Goal: Transaction & Acquisition: Subscribe to service/newsletter

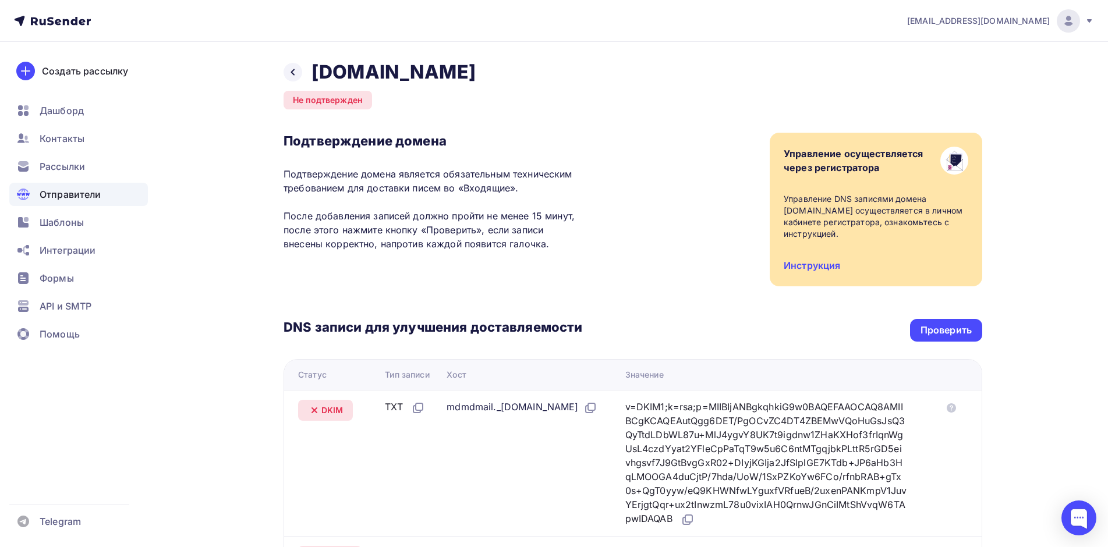
scroll to position [225, 0]
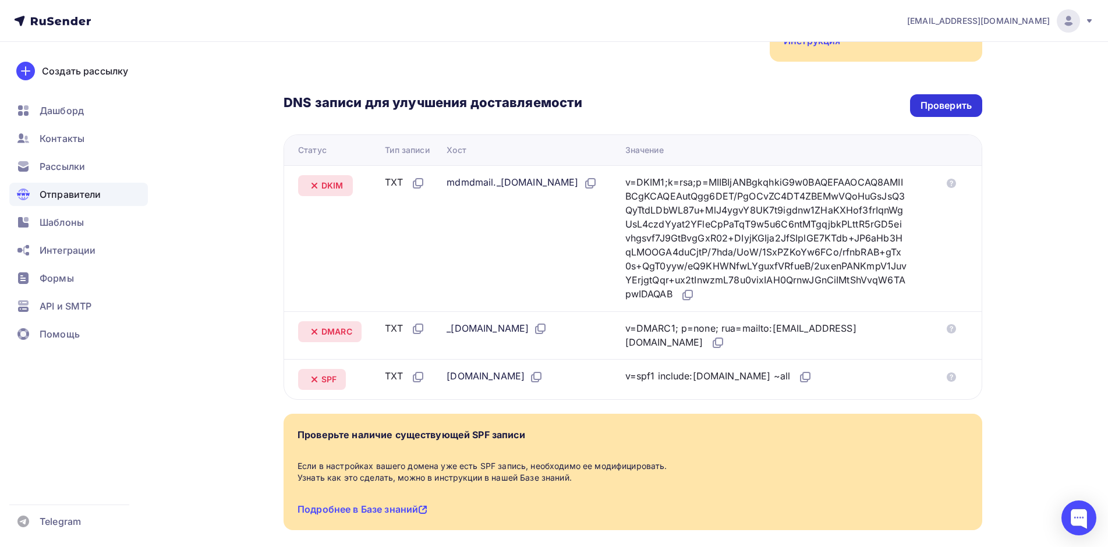
click at [938, 113] on div "Проверить" at bounding box center [946, 105] width 72 height 23
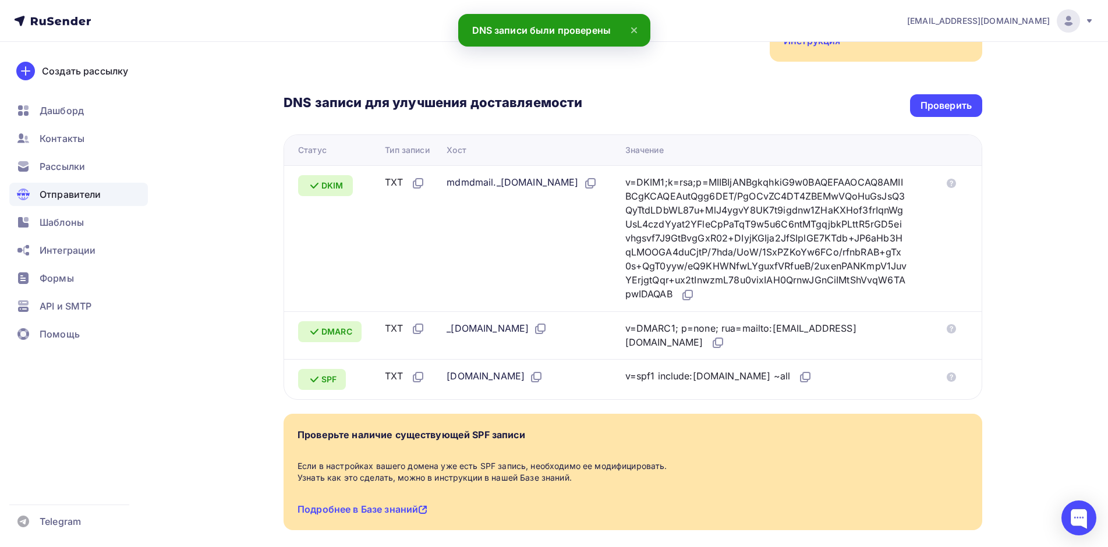
scroll to position [0, 0]
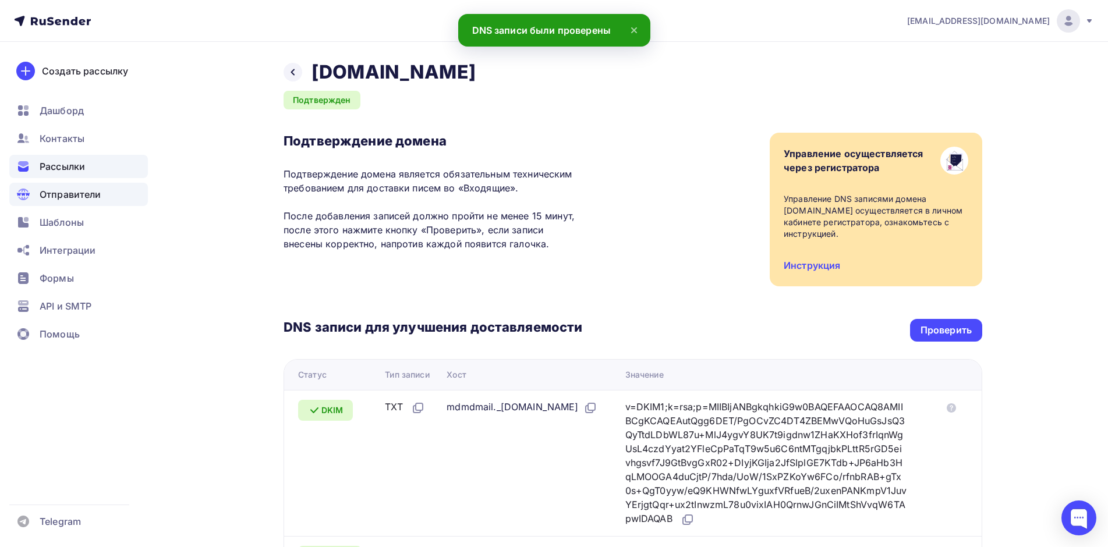
click at [83, 165] on span "Рассылки" at bounding box center [62, 167] width 45 height 14
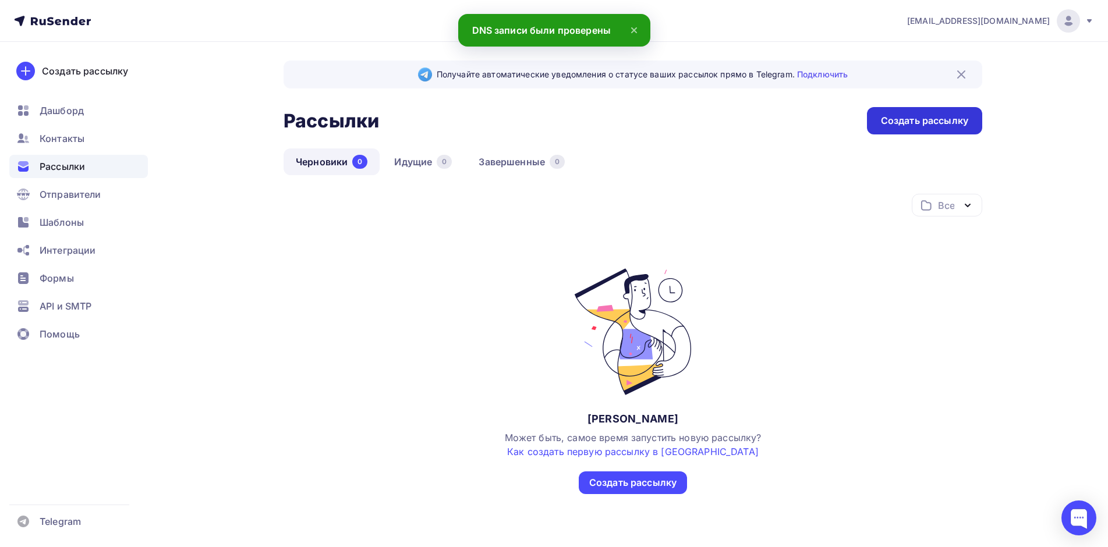
click at [956, 122] on div "Создать рассылку" at bounding box center [924, 120] width 87 height 13
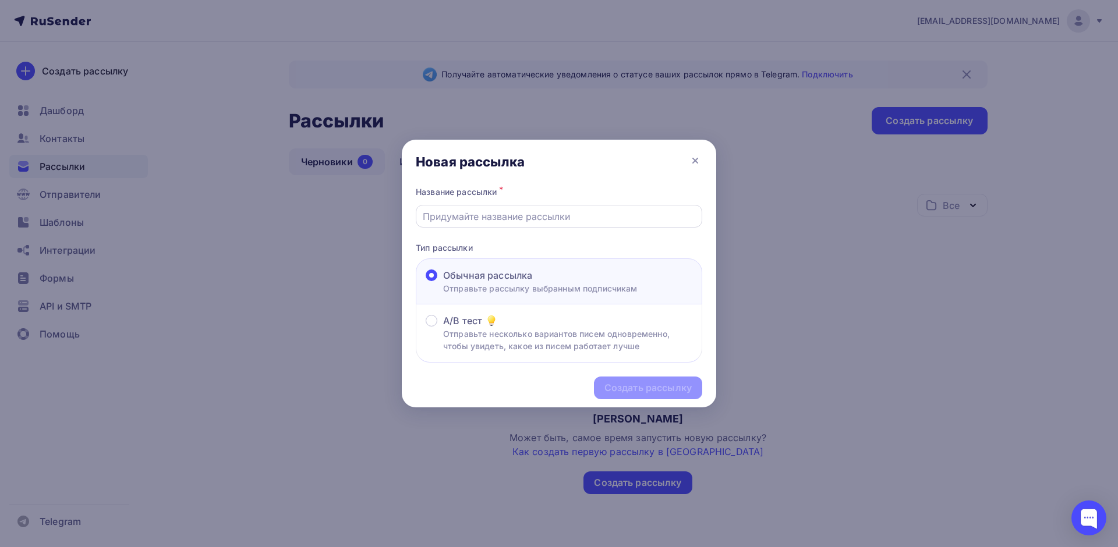
click at [566, 213] on input "text" at bounding box center [559, 217] width 273 height 14
type input "Test"
click at [641, 387] on div "Создать рассылку" at bounding box center [648, 387] width 87 height 13
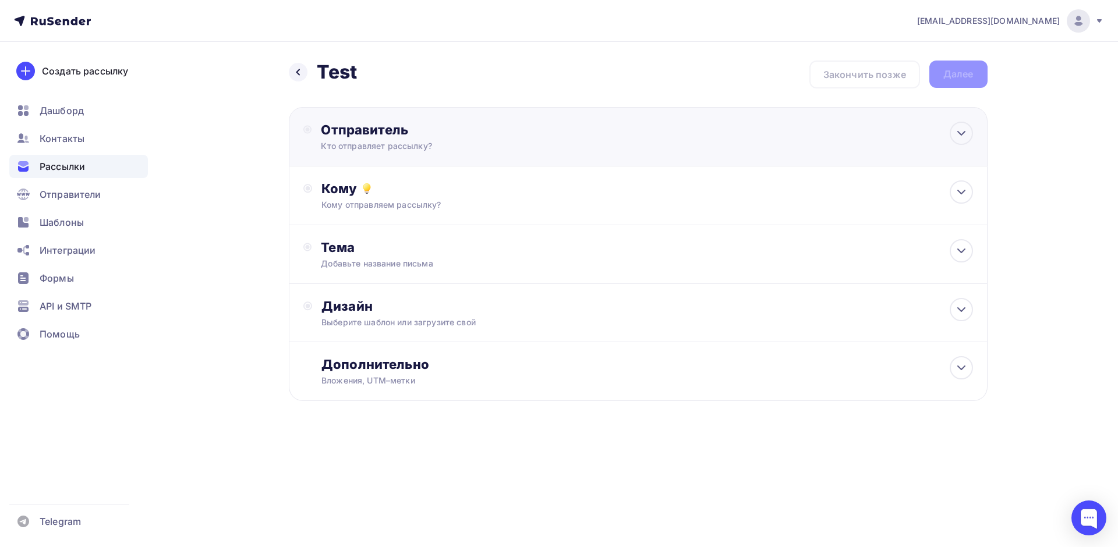
click at [446, 153] on div "Отправитель Кто отправляет рассылку? Email * [EMAIL_ADDRESS][DOMAIN_NAME] [EMAI…" at bounding box center [638, 136] width 699 height 59
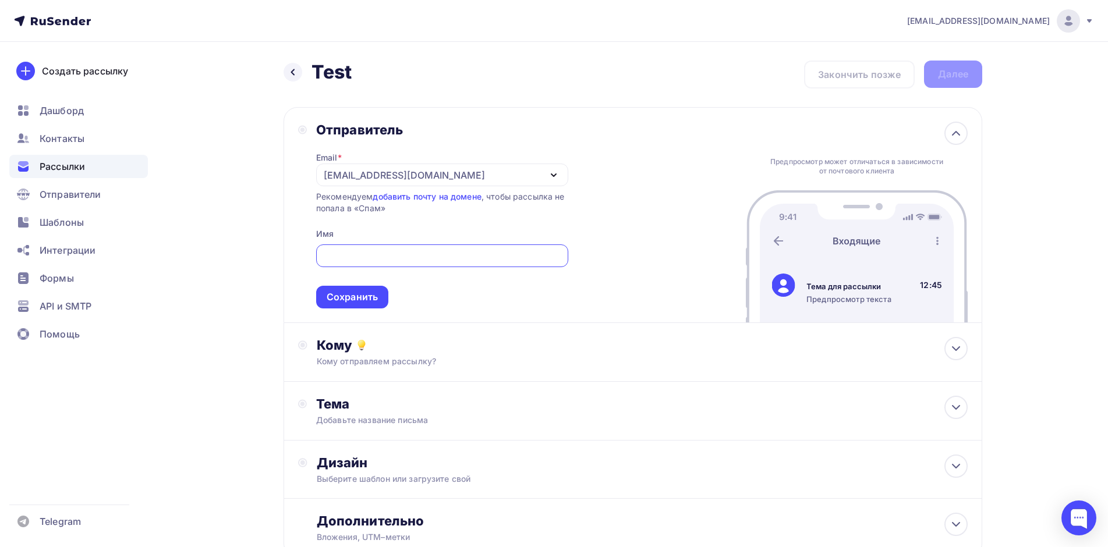
click at [450, 173] on div "[EMAIL_ADDRESS][DOMAIN_NAME]" at bounding box center [442, 175] width 252 height 23
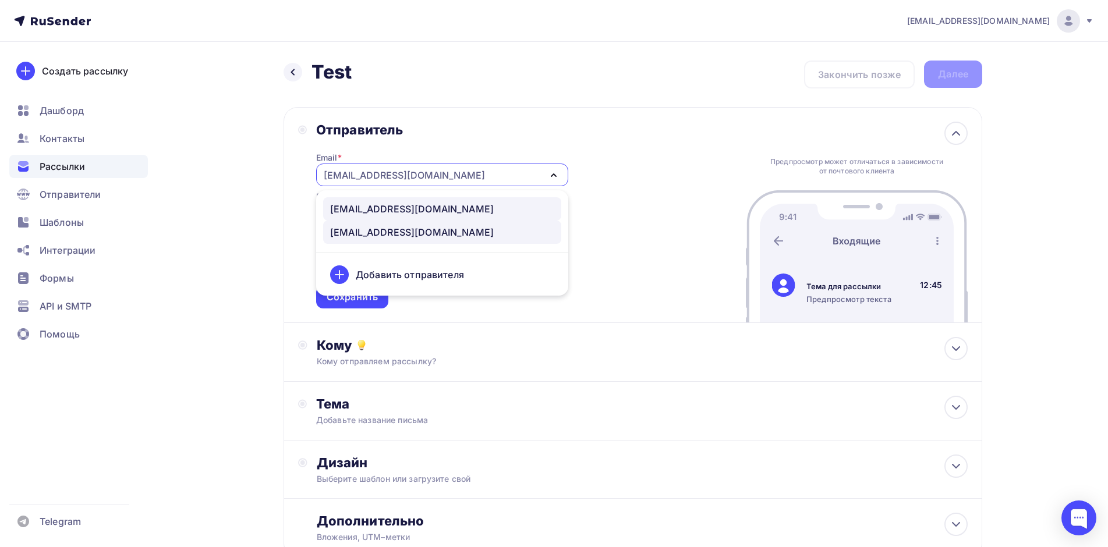
click at [439, 207] on div "[EMAIL_ADDRESS][DOMAIN_NAME]" at bounding box center [412, 209] width 164 height 14
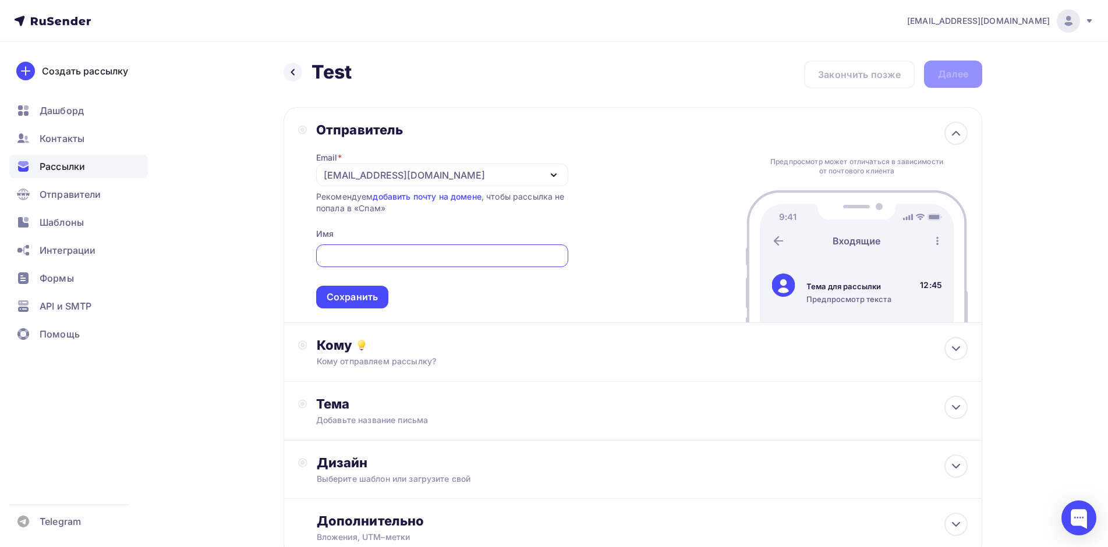
click at [383, 260] on input "text" at bounding box center [442, 256] width 239 height 14
type input "Томез"
click at [358, 296] on div "Сохранить" at bounding box center [352, 297] width 51 height 13
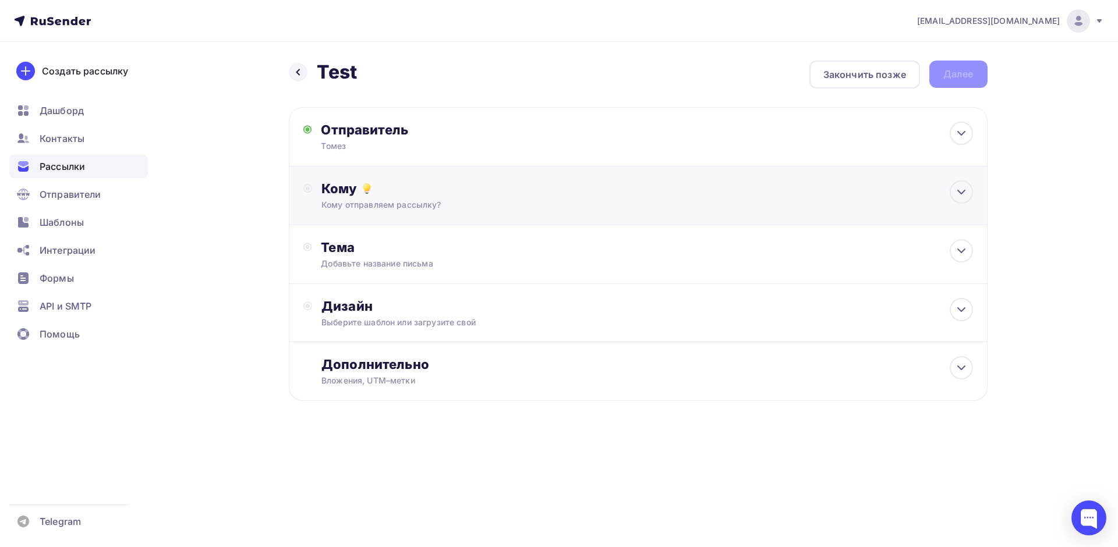
click at [408, 201] on div "Кому отправляем рассылку?" at bounding box center [614, 205] width 586 height 12
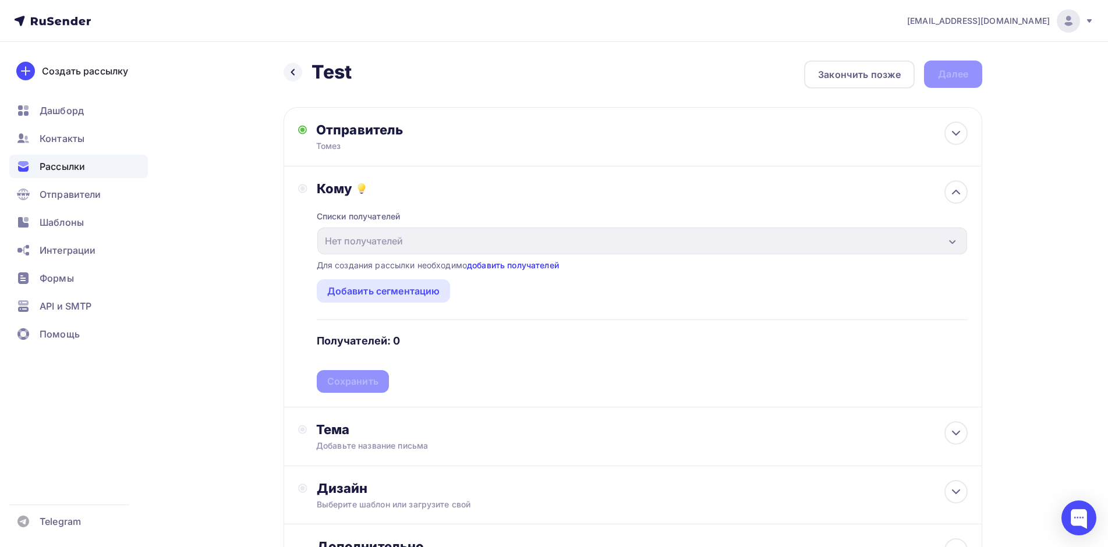
click at [501, 266] on link "добавить получателей" at bounding box center [513, 265] width 92 height 10
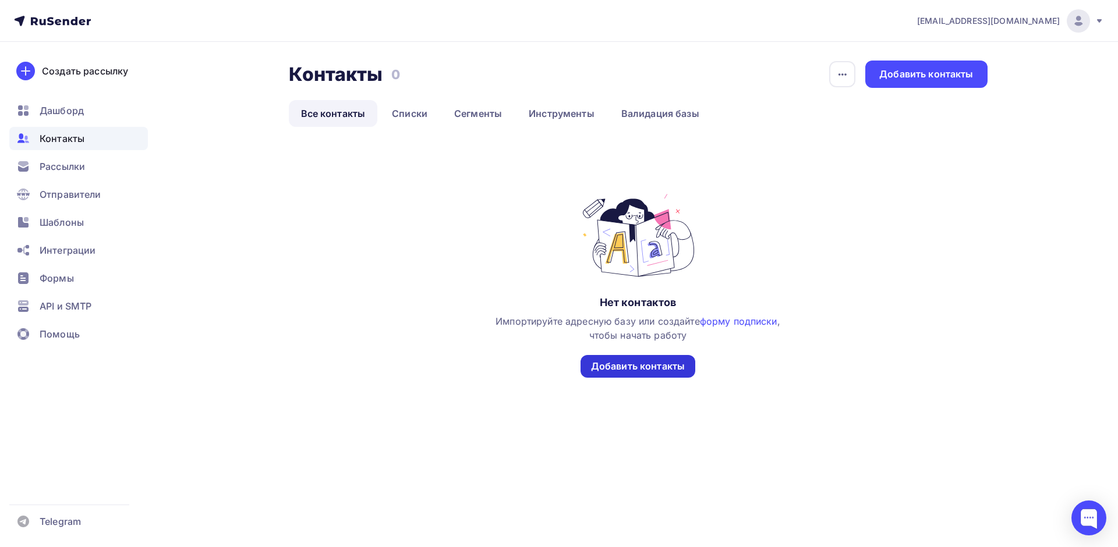
click at [618, 361] on div "Добавить контакты" at bounding box center [638, 366] width 94 height 13
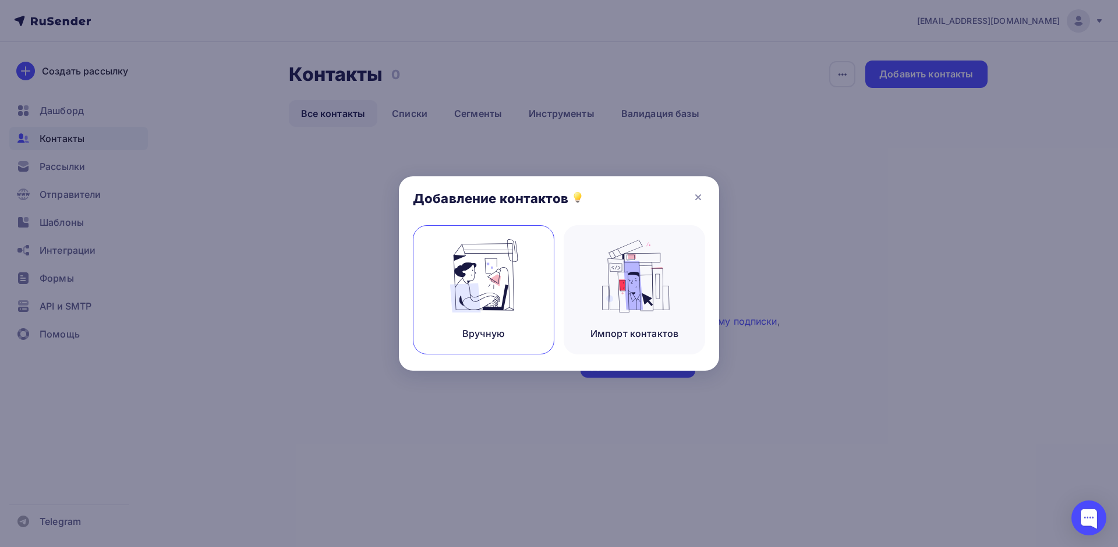
click at [507, 294] on img at bounding box center [484, 275] width 78 height 73
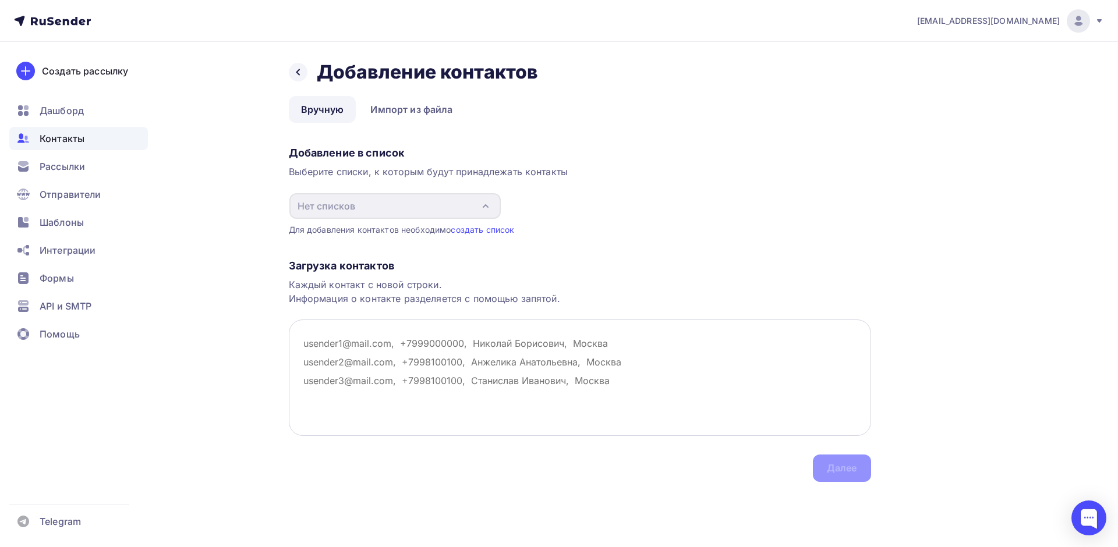
click at [313, 341] on textarea at bounding box center [580, 378] width 582 height 116
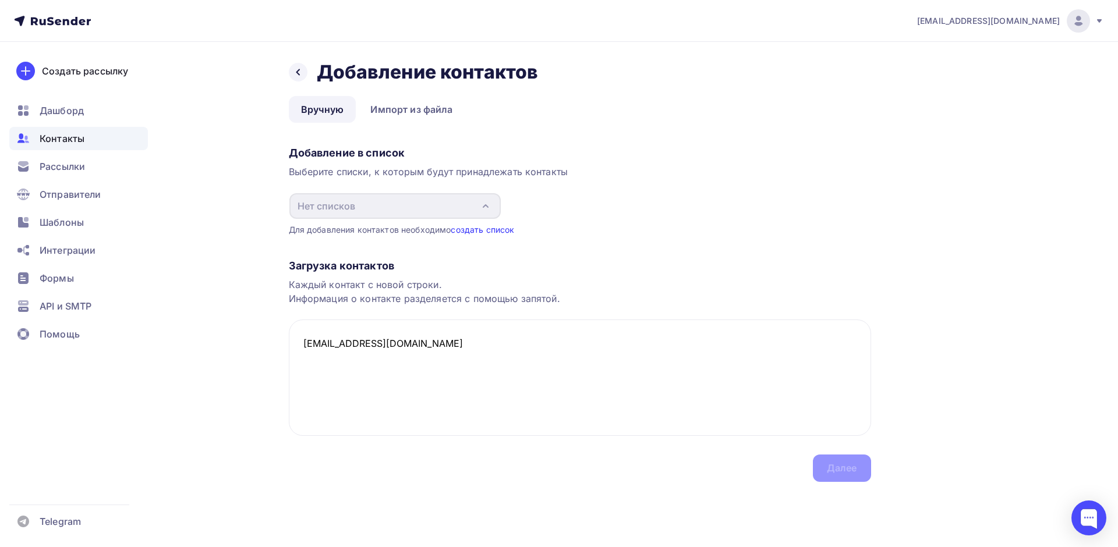
type textarea "[EMAIL_ADDRESS][DOMAIN_NAME]"
click at [489, 231] on link "создать список" at bounding box center [482, 230] width 63 height 10
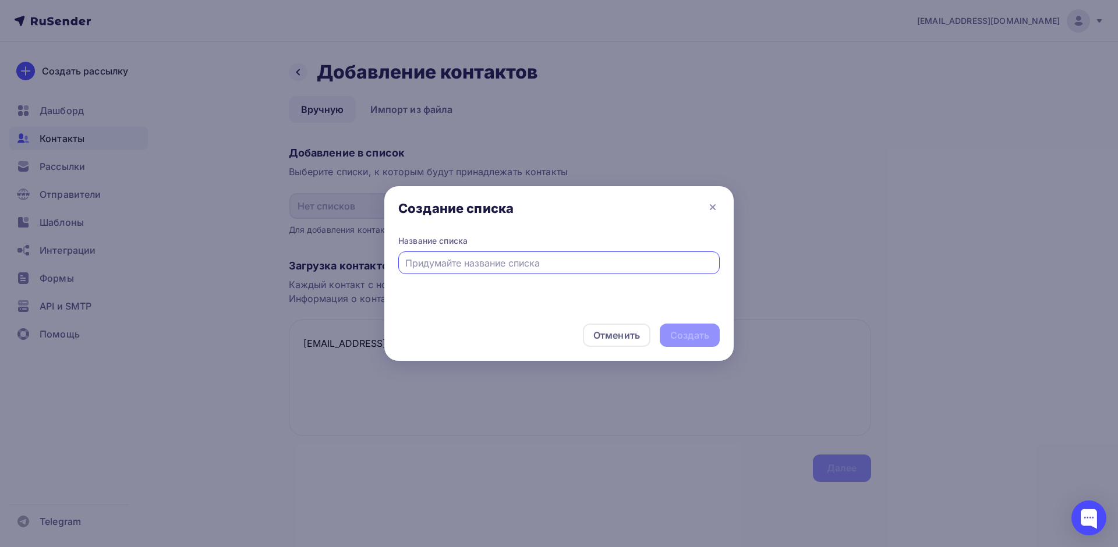
click at [550, 249] on div "Название списка" at bounding box center [558, 254] width 321 height 39
click at [551, 265] on input "text" at bounding box center [559, 263] width 308 height 14
type input "1"
click at [678, 333] on div "Создать" at bounding box center [689, 335] width 39 height 13
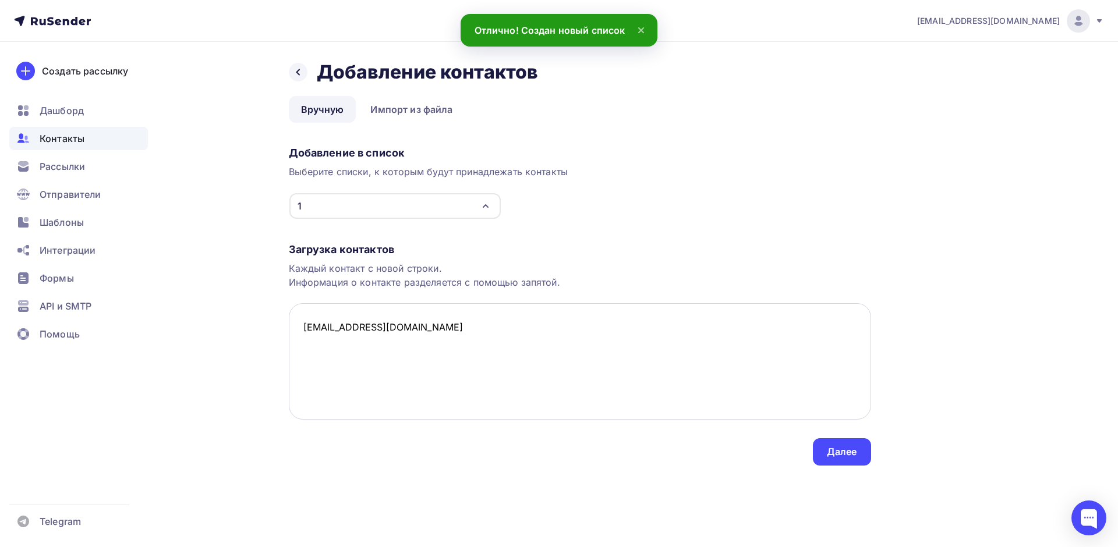
click at [483, 342] on textarea "[EMAIL_ADDRESS][DOMAIN_NAME]" at bounding box center [580, 361] width 582 height 116
drag, startPoint x: 411, startPoint y: 309, endPoint x: 204, endPoint y: 312, distance: 206.8
click at [204, 312] on div "Назад Добавление контактов Добавление контактов Вручную Импорт из файла Вручную…" at bounding box center [559, 277] width 955 height 471
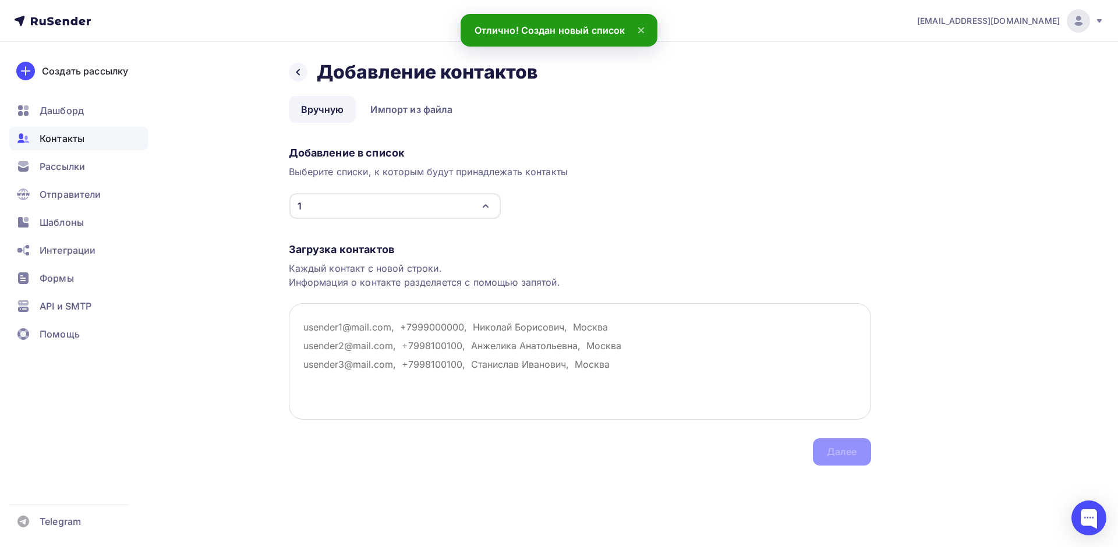
paste textarea "[EMAIL_ADDRESS][DOMAIN_NAME]"
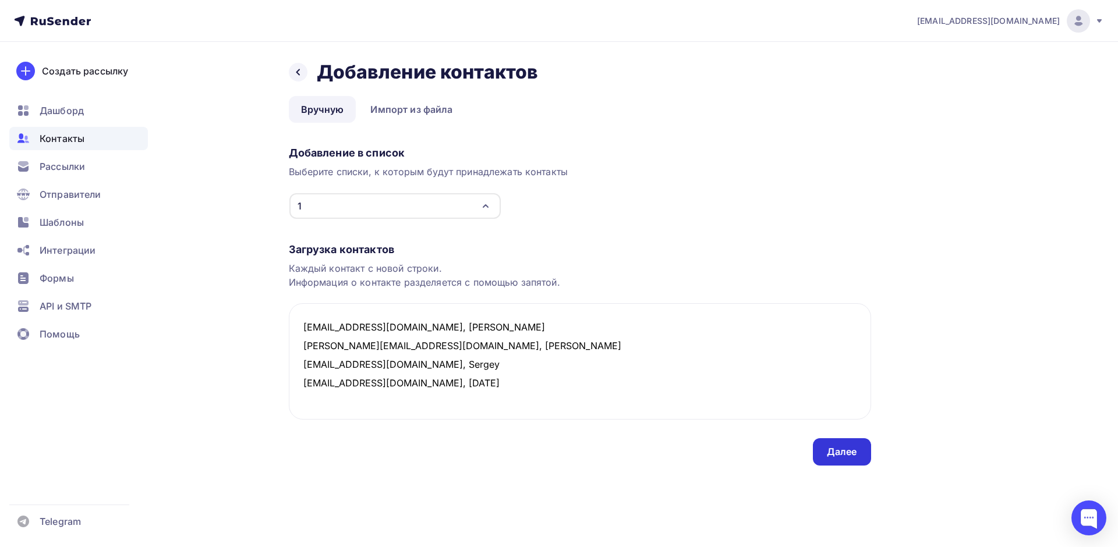
type textarea "[EMAIL_ADDRESS][DOMAIN_NAME], [PERSON_NAME] [PERSON_NAME][EMAIL_ADDRESS][DOMAIN…"
click at [847, 448] on div "Далее" at bounding box center [842, 452] width 30 height 13
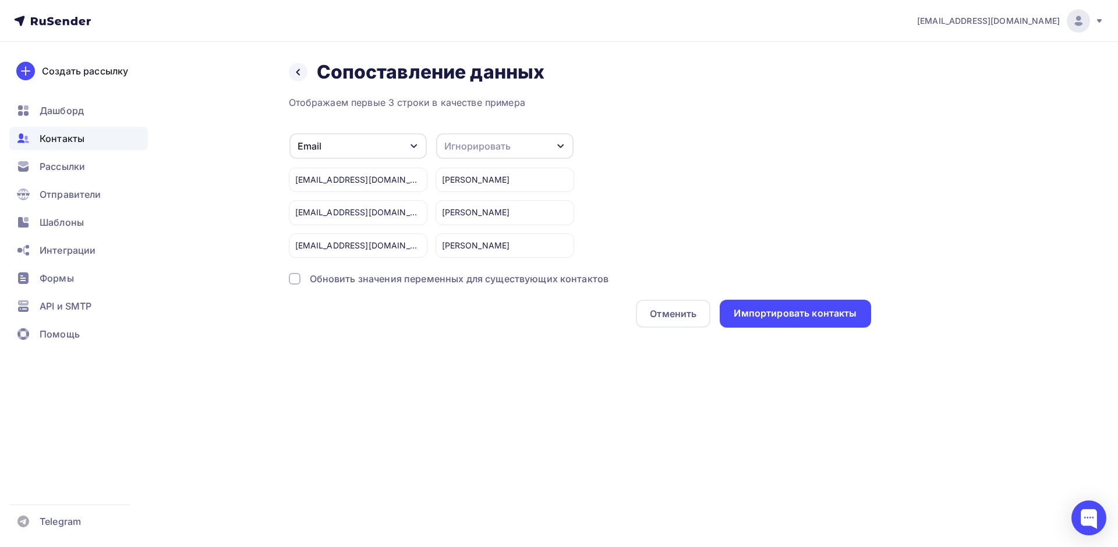
click at [521, 149] on div "Игнорировать" at bounding box center [504, 146] width 137 height 26
click at [652, 190] on div "Email Игнорировать Имя Телефон Создать поле [EMAIL_ADDRESS][DOMAIN_NAME] [EMAIL…" at bounding box center [580, 195] width 582 height 125
drag, startPoint x: 748, startPoint y: 315, endPoint x: 667, endPoint y: 185, distance: 153.5
click at [667, 185] on div "Отображаем первые 3 строки в качестве примера Email Игнорировать Имя Телефон Со…" at bounding box center [580, 212] width 582 height 232
click at [665, 189] on div "Email Игнорировать Имя Телефон Создать поле [EMAIL_ADDRESS][DOMAIN_NAME] [EMAIL…" at bounding box center [580, 195] width 582 height 125
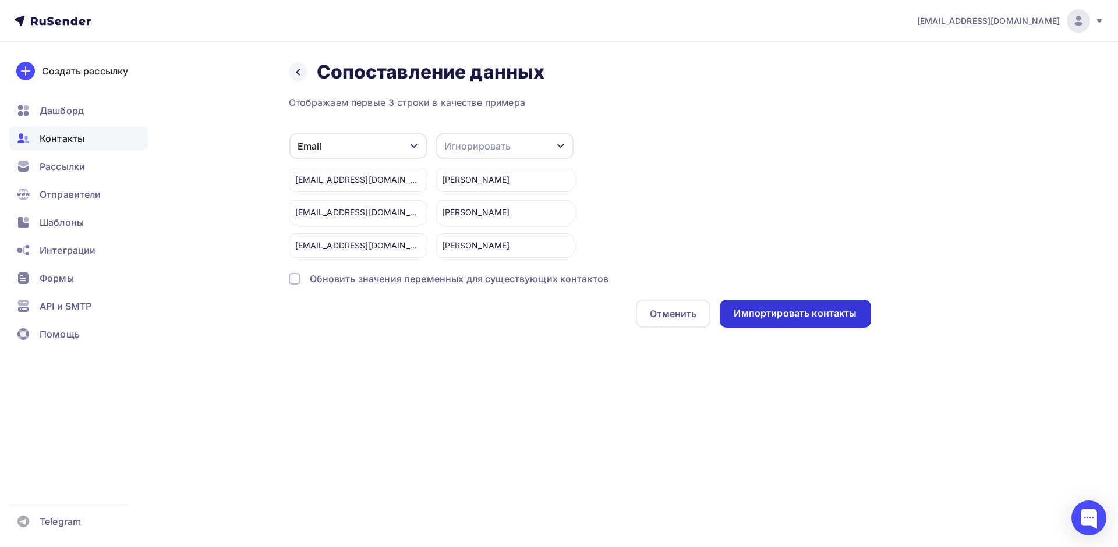
click at [775, 323] on div "Импортировать контакты" at bounding box center [795, 314] width 151 height 28
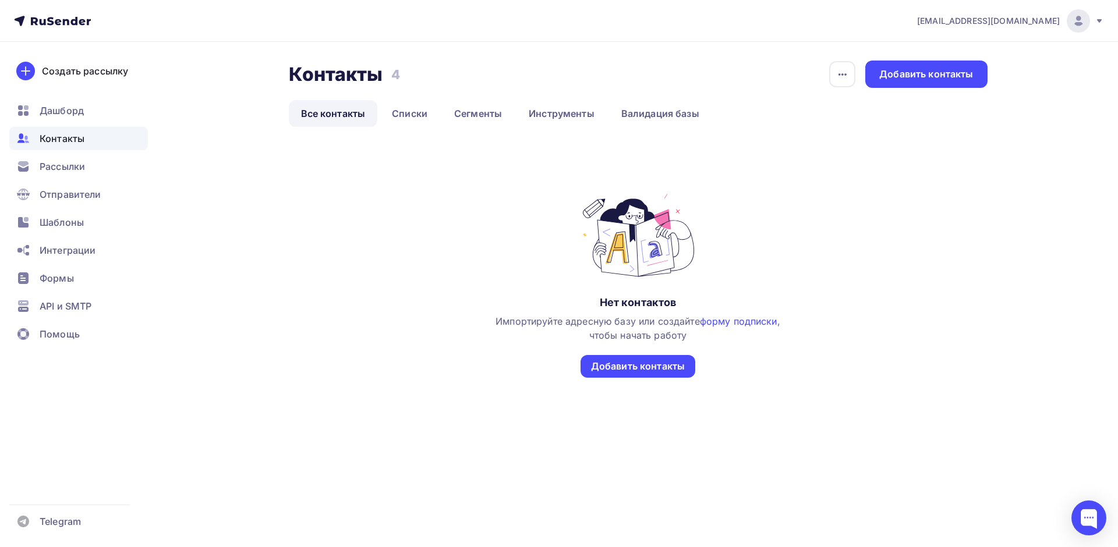
click at [322, 109] on link "Все контакты" at bounding box center [333, 113] width 89 height 27
click at [409, 112] on link "Списки" at bounding box center [410, 113] width 60 height 27
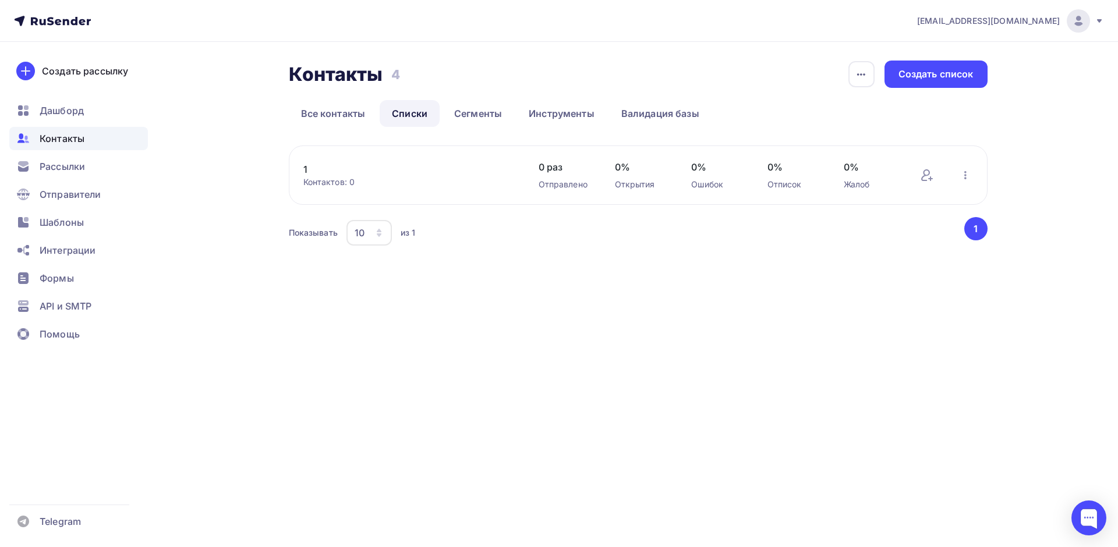
click at [436, 181] on div "Контактов: 0" at bounding box center [409, 182] width 212 height 12
click at [77, 73] on div "Создать рассылку" at bounding box center [85, 71] width 86 height 14
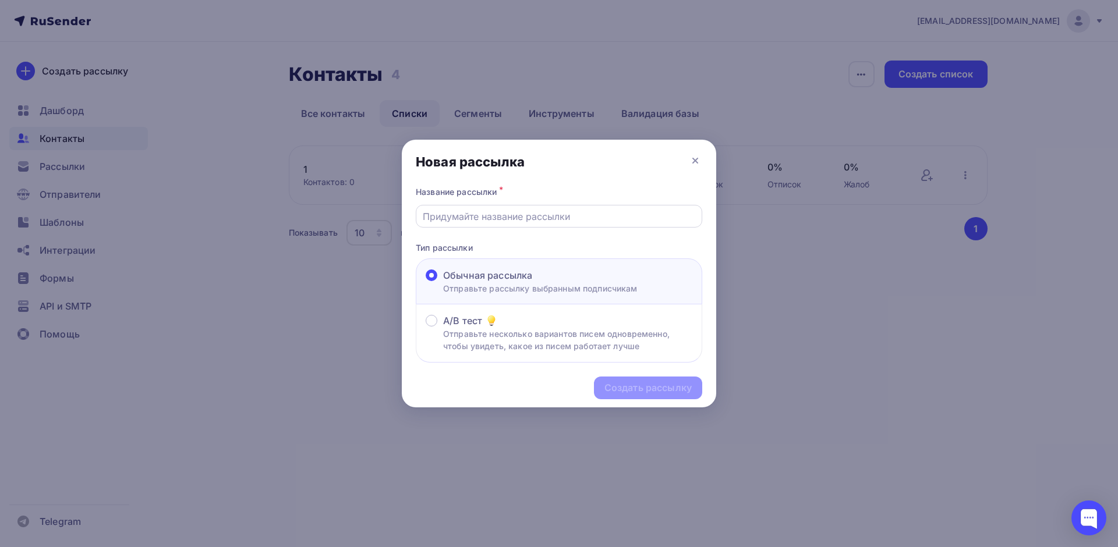
click at [558, 208] on div at bounding box center [559, 216] width 287 height 23
click at [513, 202] on div "Название рассылки *" at bounding box center [559, 206] width 287 height 44
click at [513, 215] on input "text" at bounding box center [559, 217] width 273 height 14
type input "Test"
click at [658, 385] on div "Создать рассылку" at bounding box center [648, 387] width 87 height 13
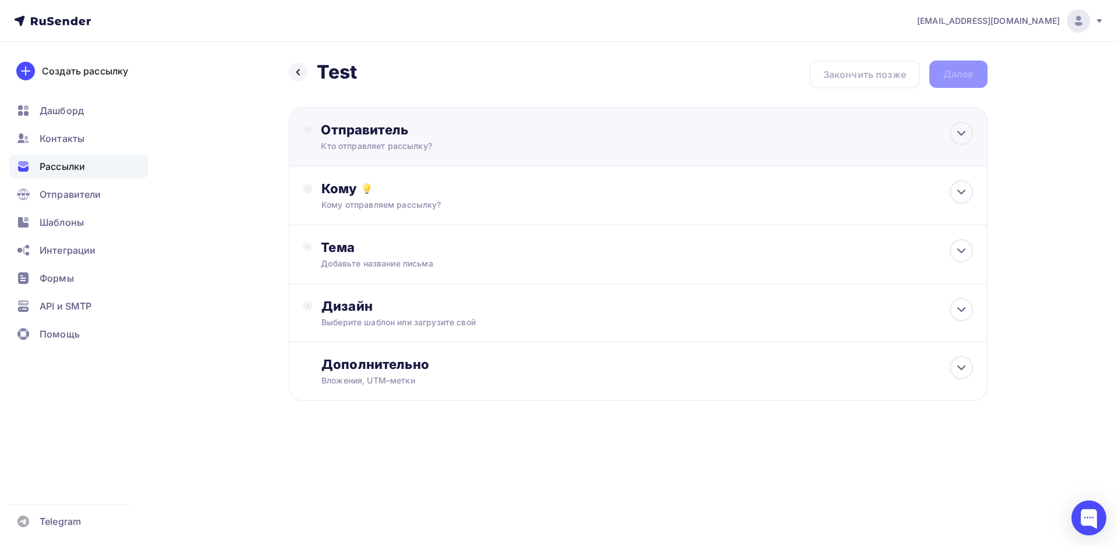
click at [501, 150] on div "Кто отправляет рассылку?" at bounding box center [434, 146] width 227 height 12
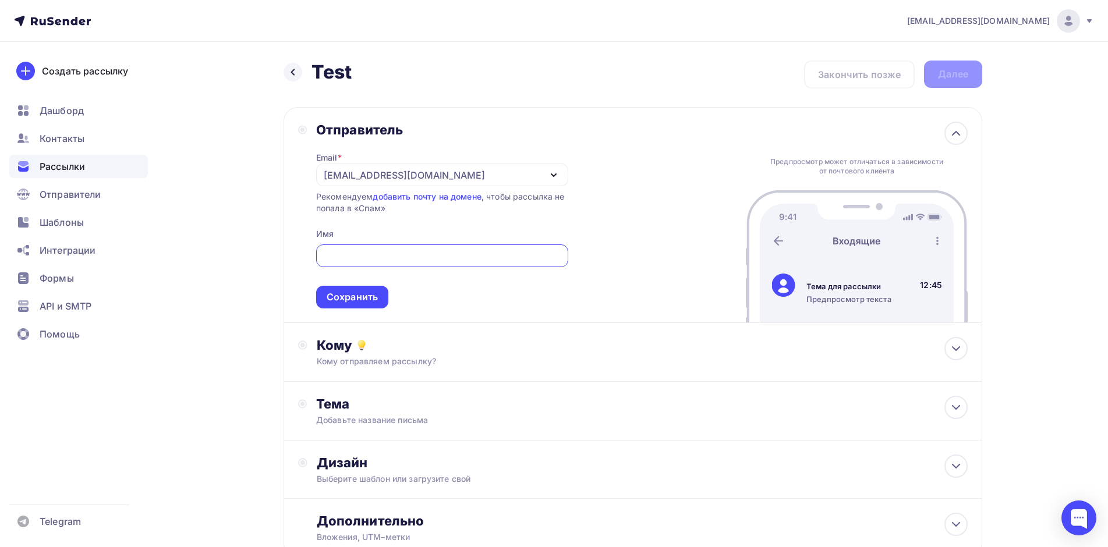
click at [434, 177] on div "[EMAIL_ADDRESS][DOMAIN_NAME]" at bounding box center [442, 175] width 252 height 23
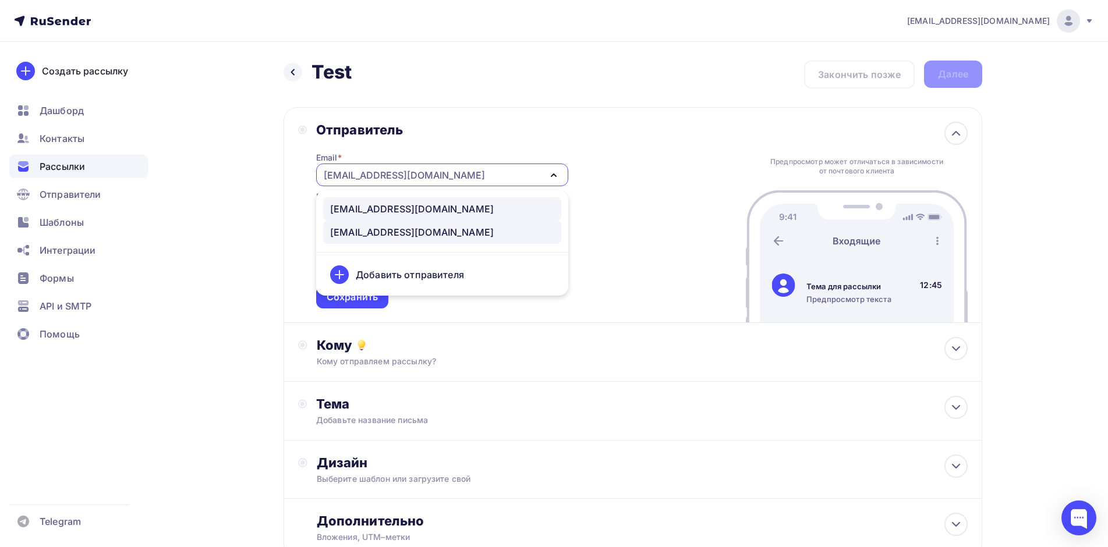
click at [407, 215] on div "[EMAIL_ADDRESS][DOMAIN_NAME]" at bounding box center [412, 209] width 164 height 14
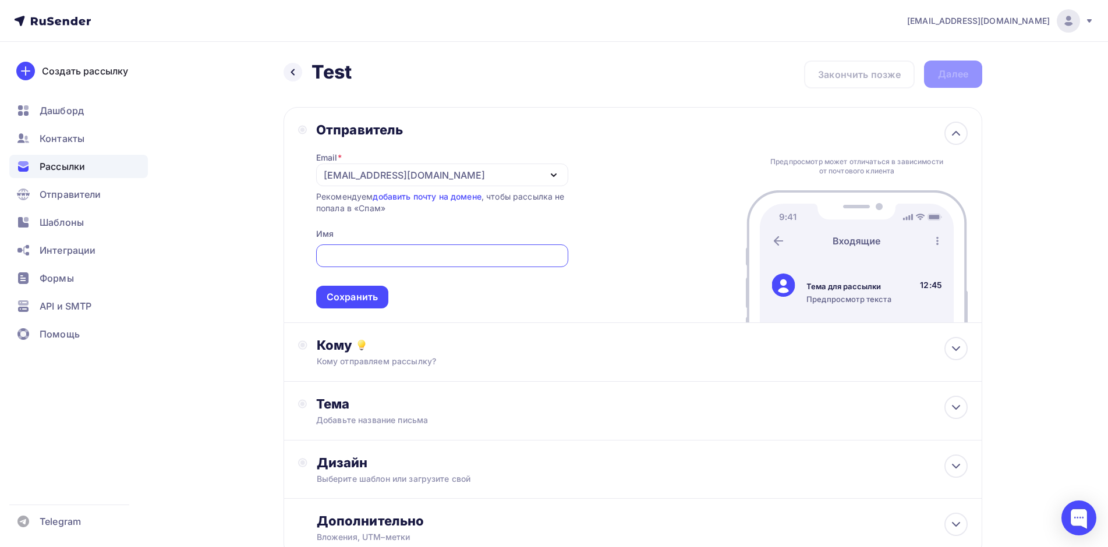
click at [391, 252] on input "text" at bounding box center [442, 256] width 239 height 14
type input "tomez"
click at [351, 299] on div "Сохранить" at bounding box center [352, 297] width 51 height 13
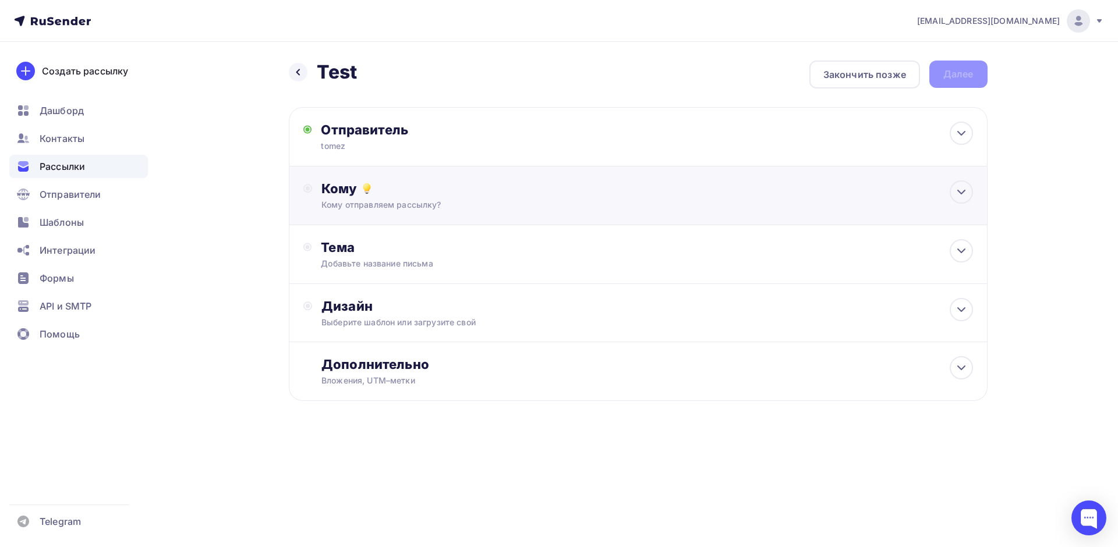
click at [386, 195] on div "Кому" at bounding box center [646, 189] width 651 height 16
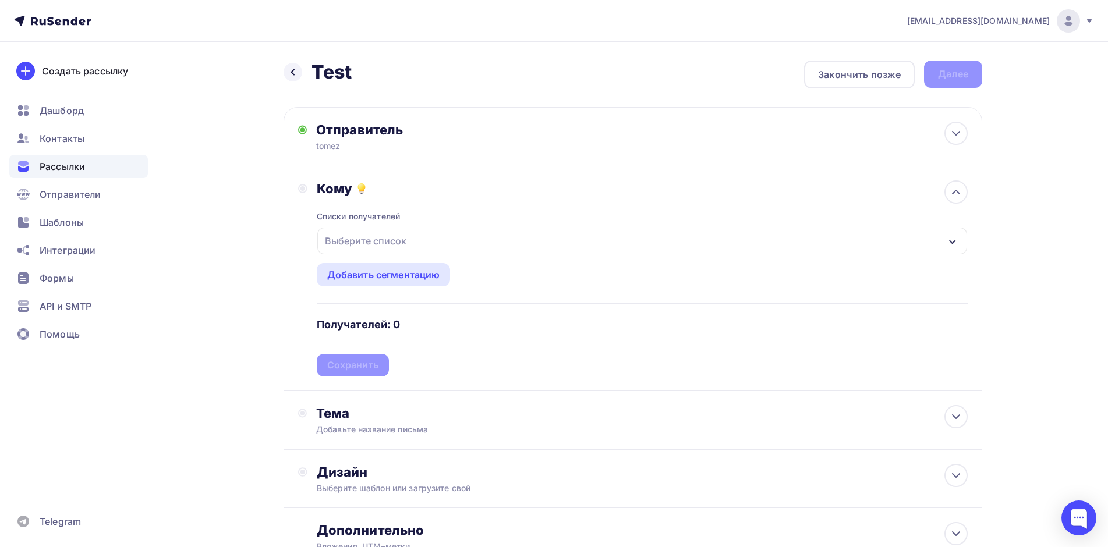
click at [495, 248] on div "Выберите список" at bounding box center [642, 241] width 650 height 27
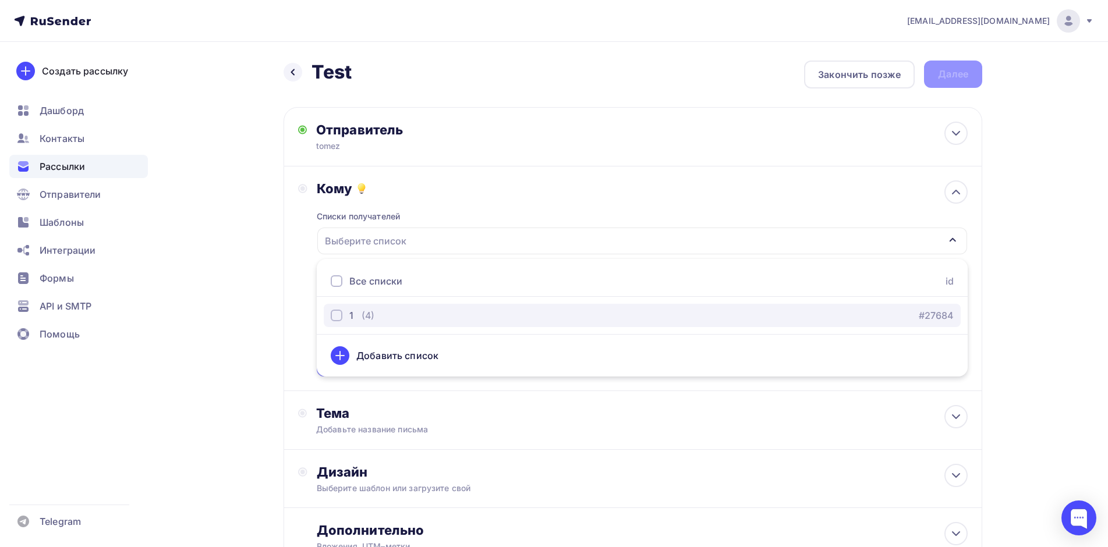
click at [394, 315] on div "1 (4) #27684" at bounding box center [642, 316] width 623 height 14
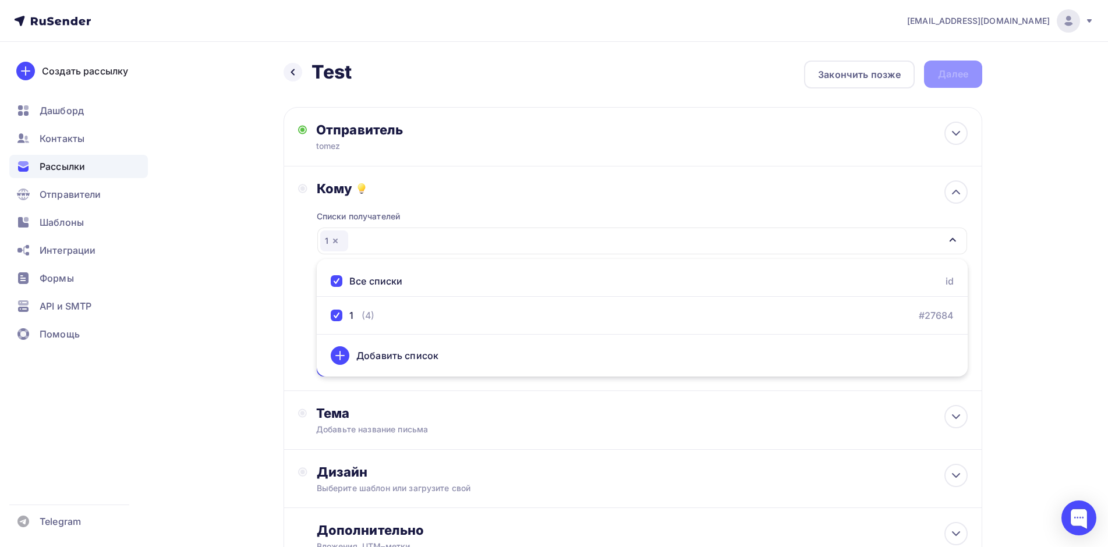
click at [1010, 313] on div "Назад Test Test Закончить позже Далее Отправитель tomez Email * [EMAIL_ADDRESS]…" at bounding box center [554, 342] width 955 height 600
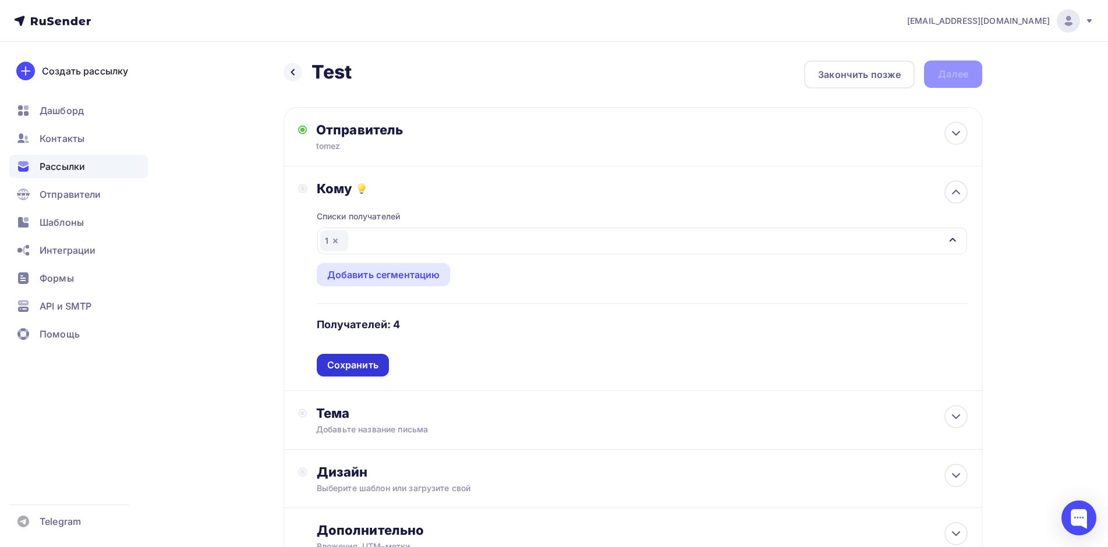
click at [373, 369] on div "Сохранить" at bounding box center [352, 365] width 51 height 13
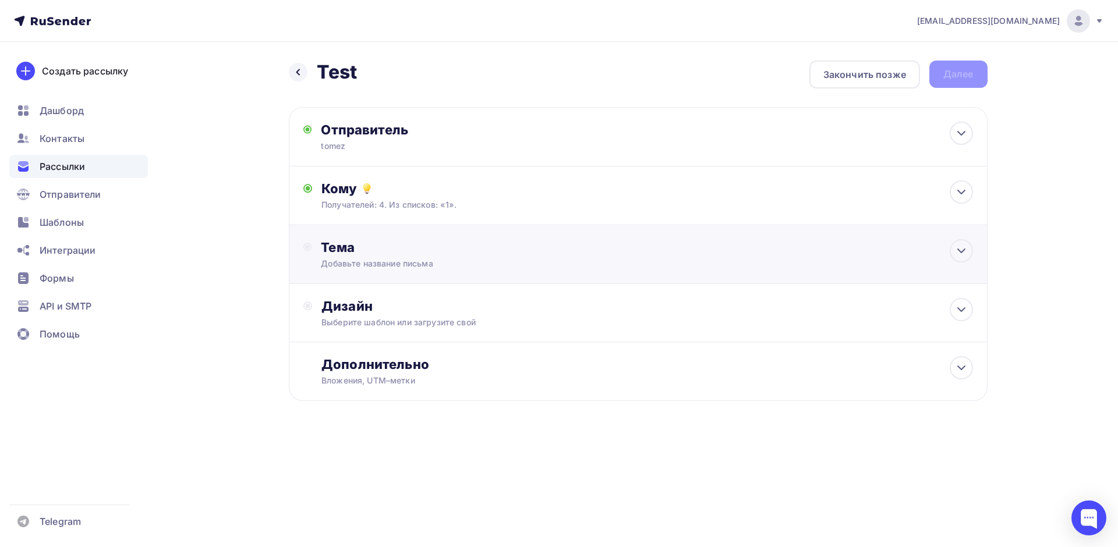
click at [534, 250] on div "Тема" at bounding box center [436, 247] width 230 height 16
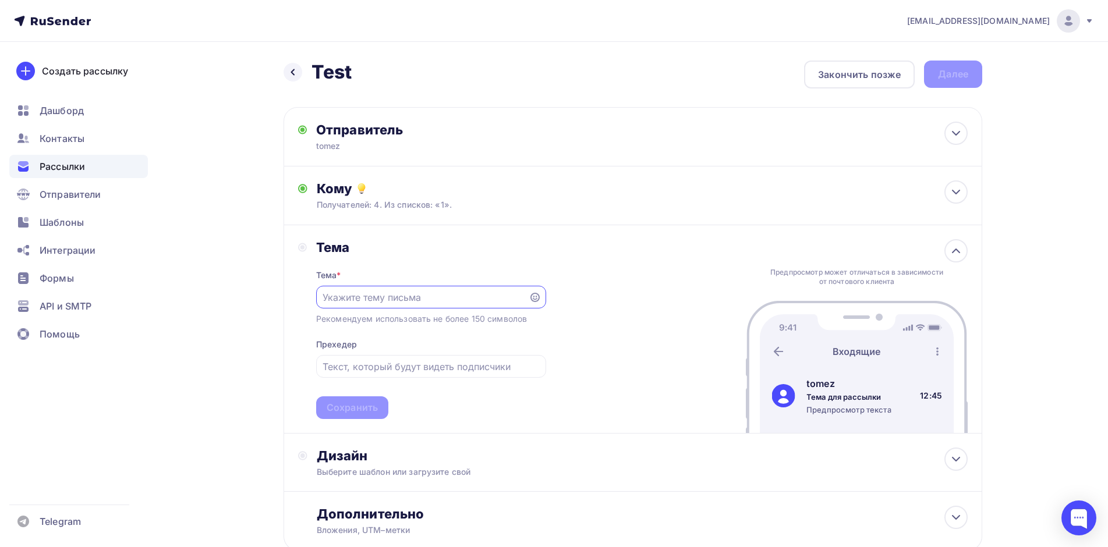
click at [440, 299] on input "text" at bounding box center [422, 298] width 199 height 14
type input "Test"
click at [401, 357] on div at bounding box center [431, 366] width 230 height 23
click at [461, 415] on div "Тема * Test Рекомендуем использовать не более 150 символов Прехедер Сохранить" at bounding box center [431, 338] width 230 height 164
click at [352, 405] on div "Сохранить" at bounding box center [352, 407] width 51 height 13
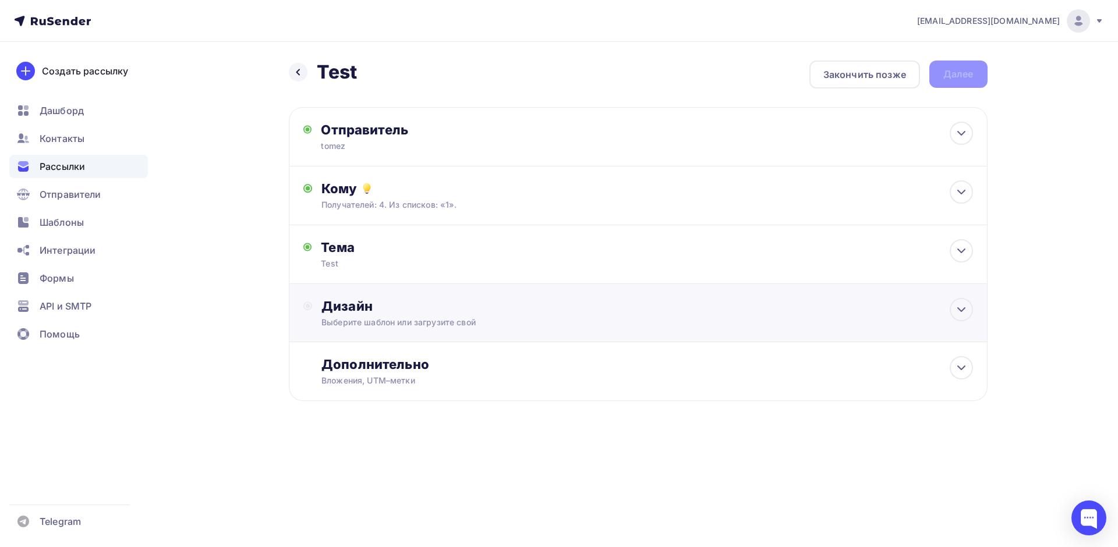
click at [439, 327] on div "Выберите шаблон или загрузите свой" at bounding box center [614, 323] width 586 height 12
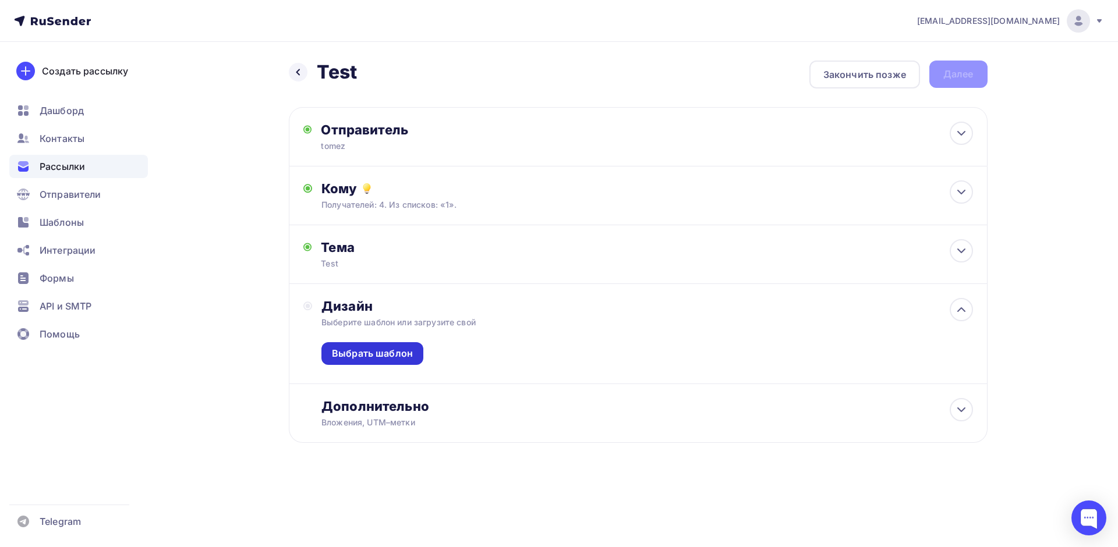
click at [400, 349] on div "Выбрать шаблон" at bounding box center [372, 353] width 81 height 13
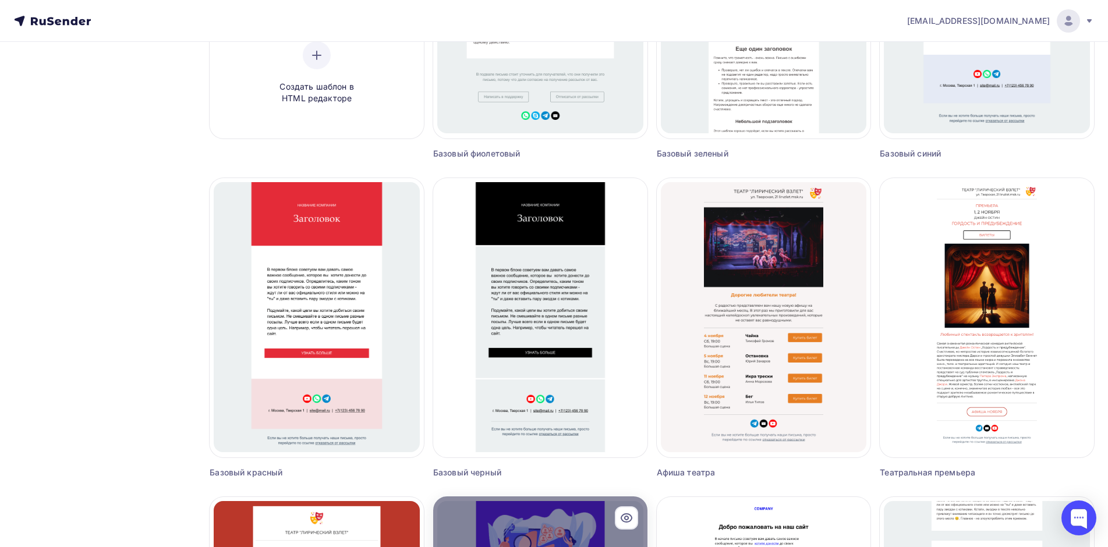
scroll to position [582, 0]
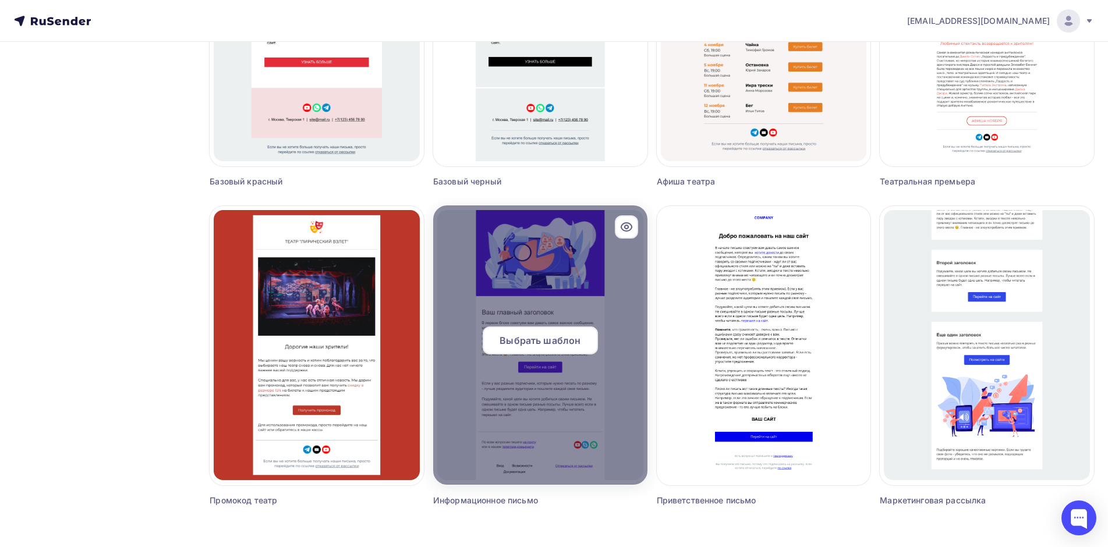
click at [567, 281] on div at bounding box center [540, 346] width 214 height 280
click at [553, 343] on span "Выбрать шаблон" at bounding box center [540, 341] width 81 height 14
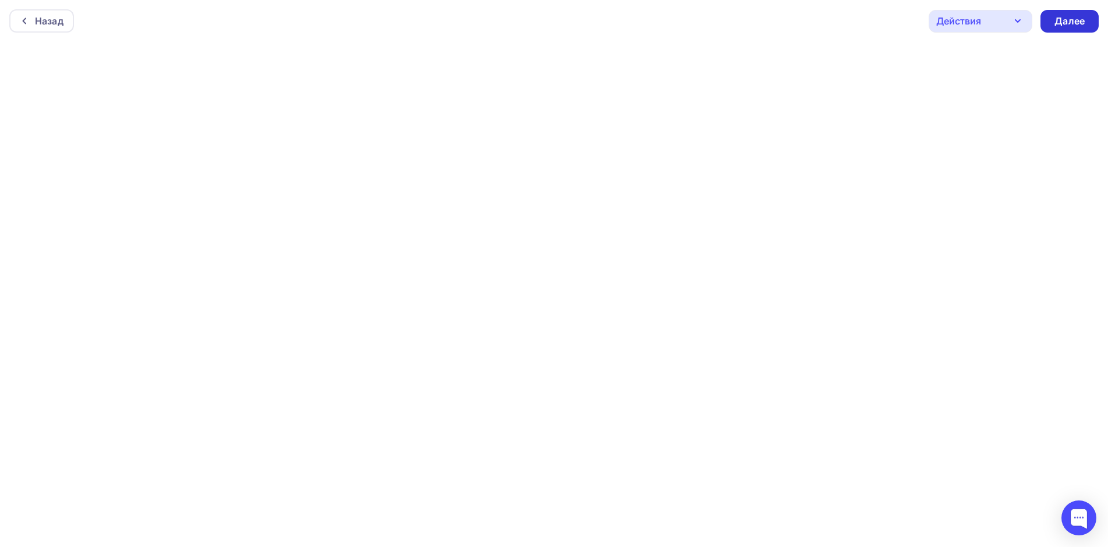
click at [1059, 19] on div "Далее" at bounding box center [1070, 21] width 30 height 13
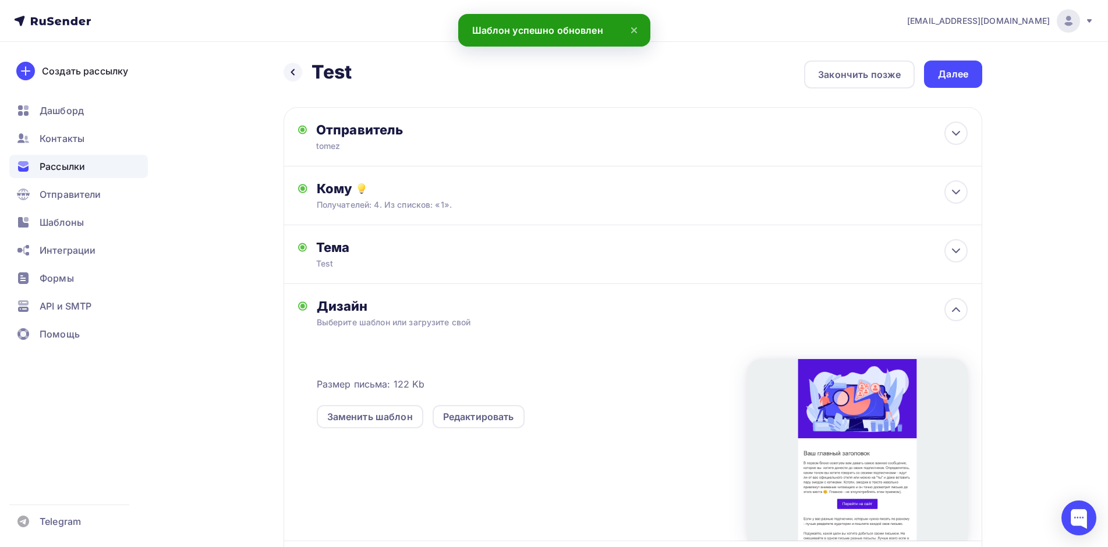
scroll to position [128, 0]
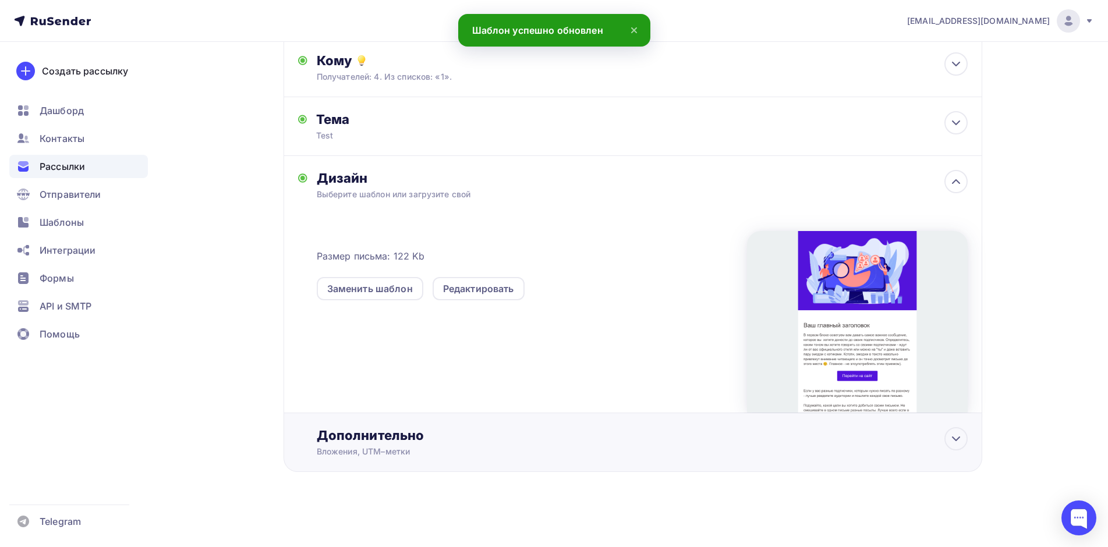
click at [938, 449] on div "Дополнительно Вложения, UTM–метки Вложения Добавить файл Максимальный суммарный…" at bounding box center [642, 442] width 651 height 30
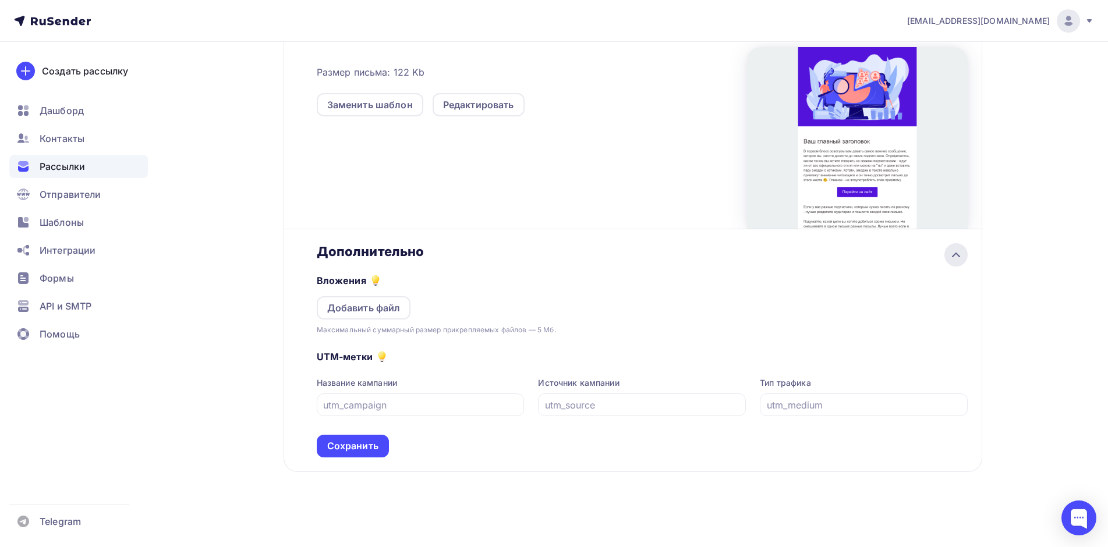
click at [959, 255] on icon at bounding box center [956, 255] width 14 height 14
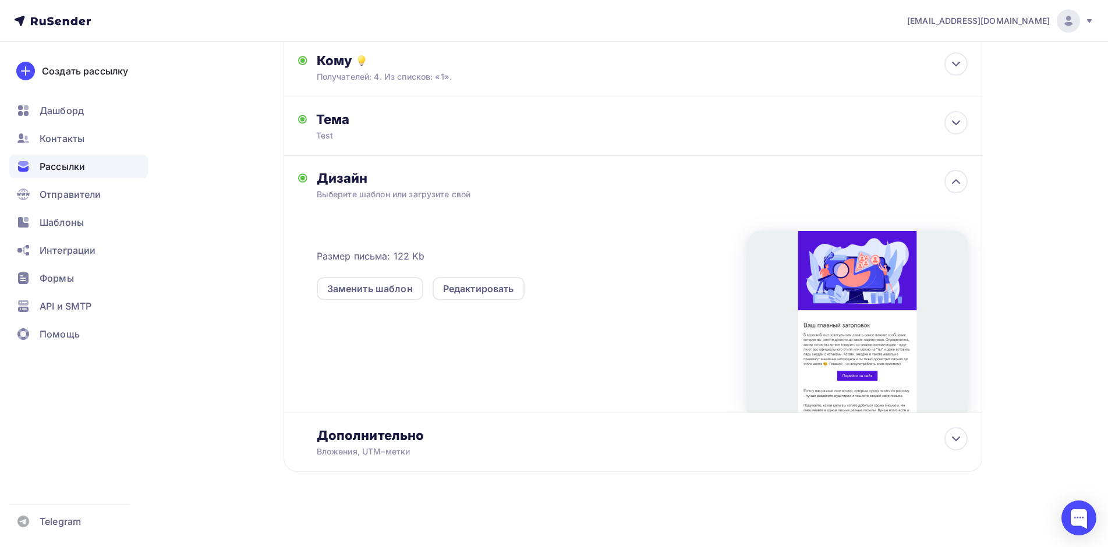
scroll to position [0, 0]
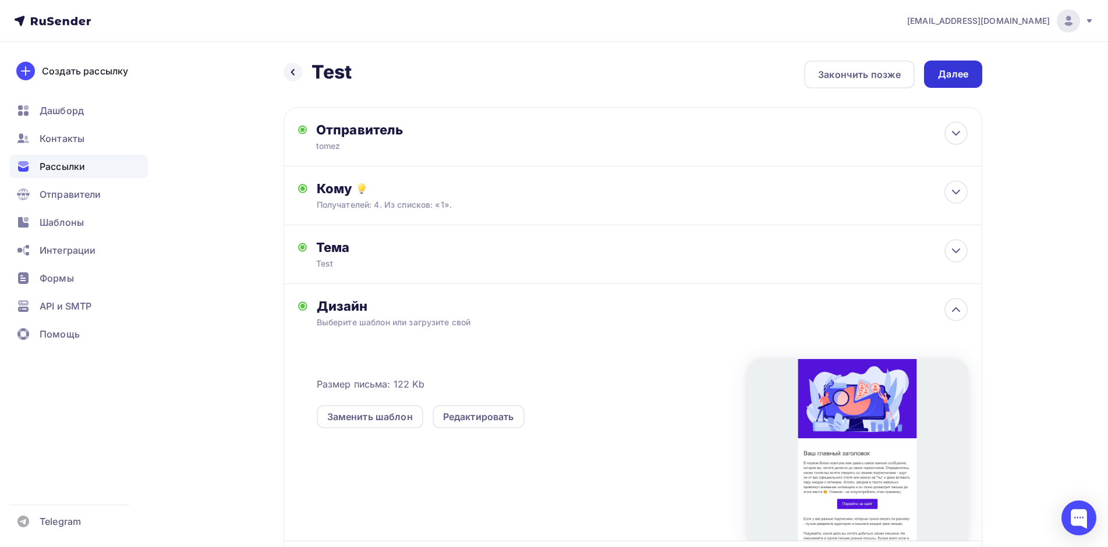
click at [942, 73] on div "Далее" at bounding box center [953, 74] width 30 height 13
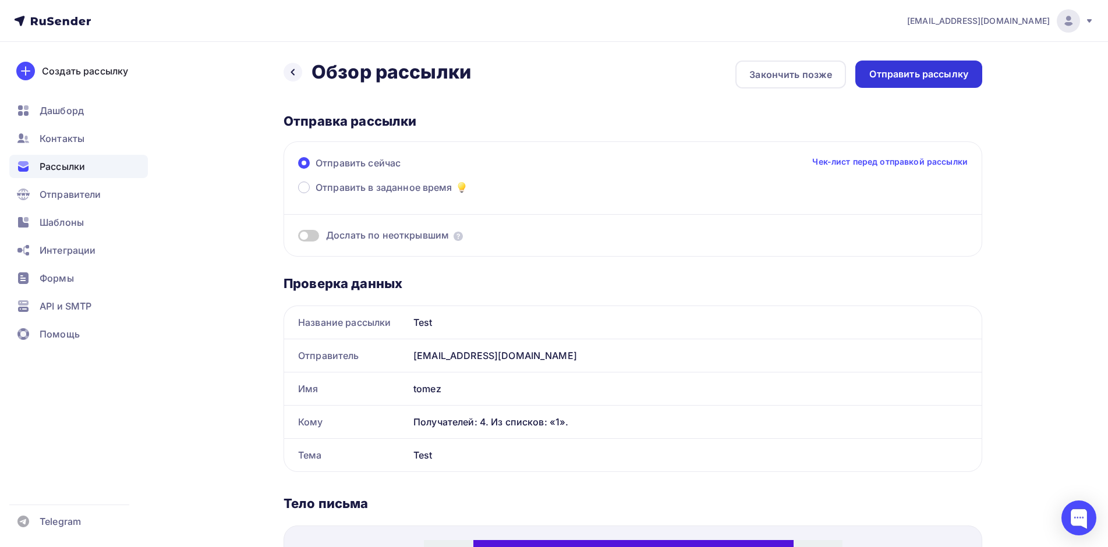
click at [934, 73] on div "Отправить рассылку" at bounding box center [919, 74] width 99 height 13
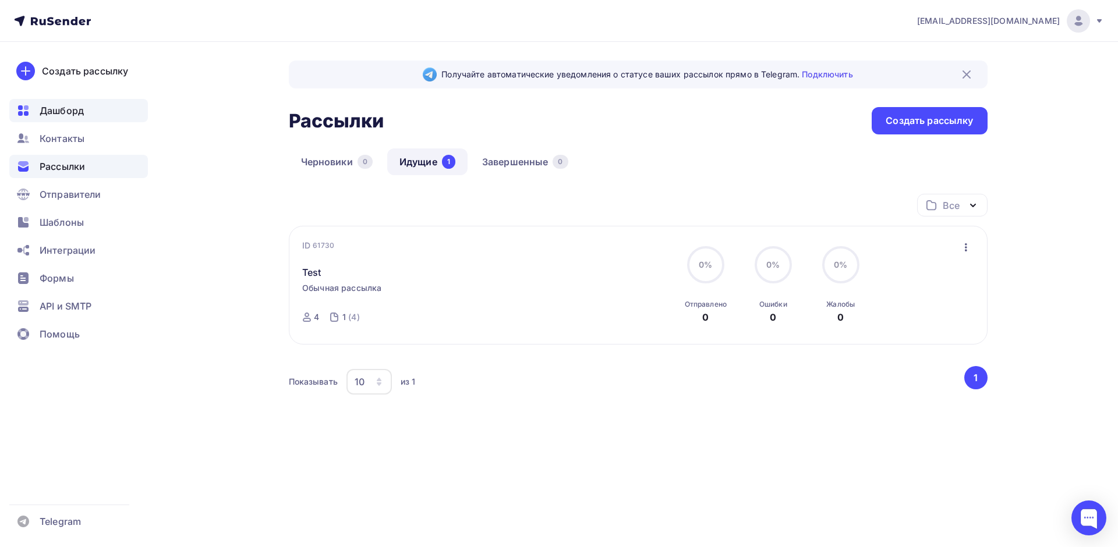
click at [92, 112] on div "Дашборд" at bounding box center [78, 110] width 139 height 23
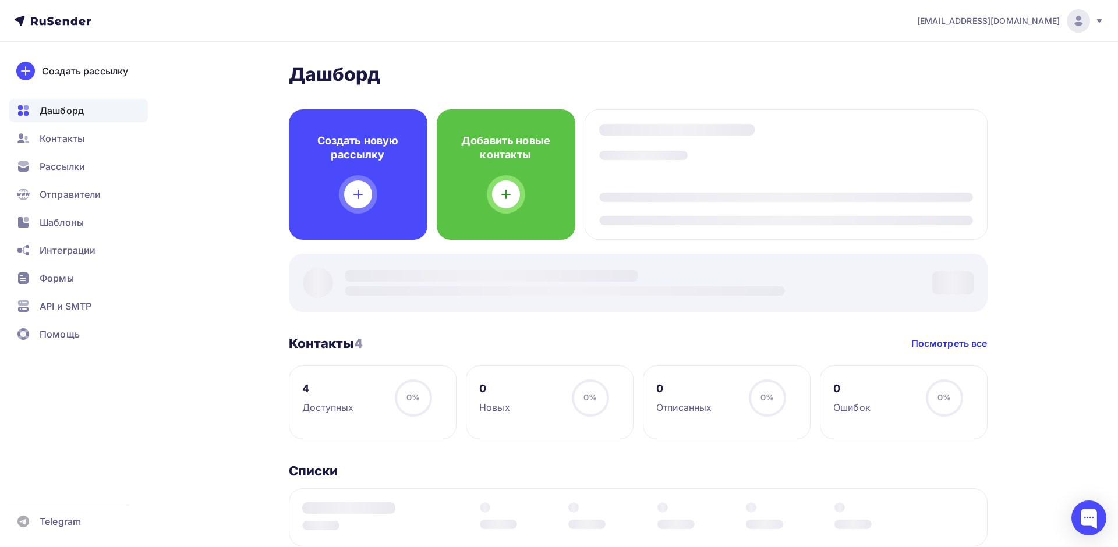
click at [72, 21] on icon at bounding box center [73, 21] width 7 height 8
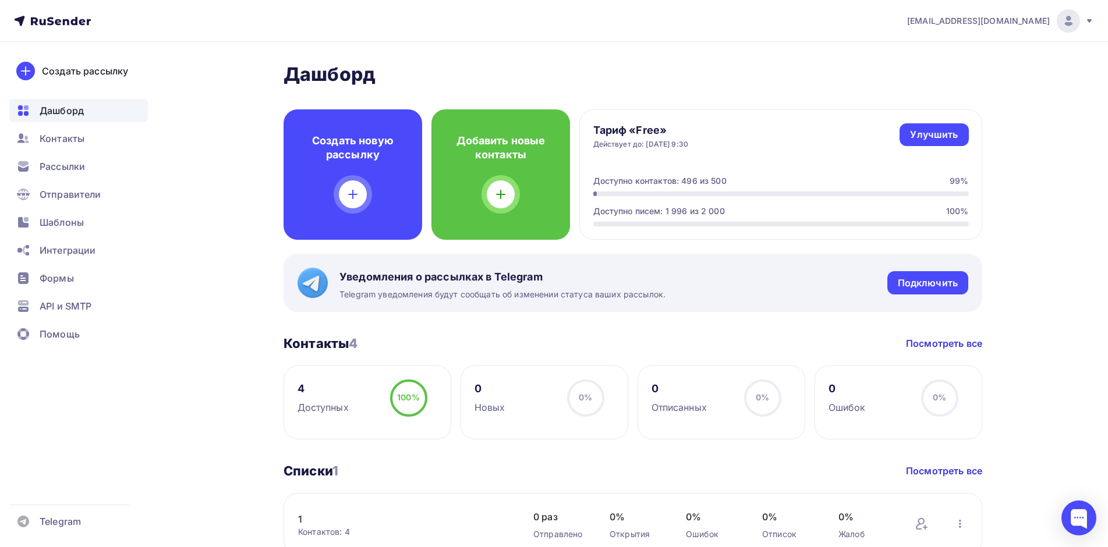
click at [939, 147] on div "Тариф «Free» Действует до: [DATE] 9:30 Улучшить Улучшить" at bounding box center [781, 136] width 376 height 26
click at [940, 137] on div "Улучшить" at bounding box center [934, 134] width 48 height 13
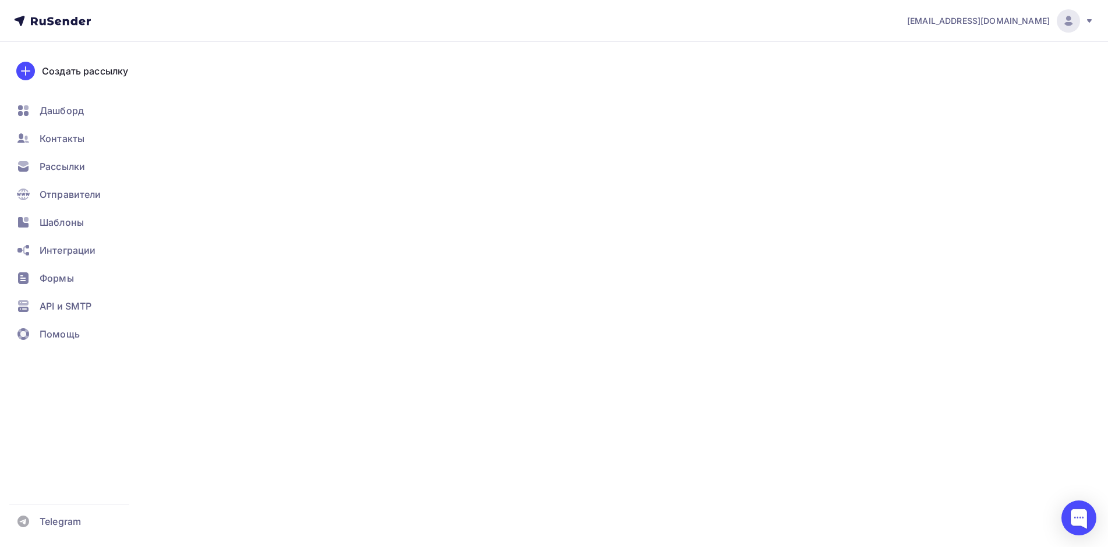
type input "500"
type input "100"
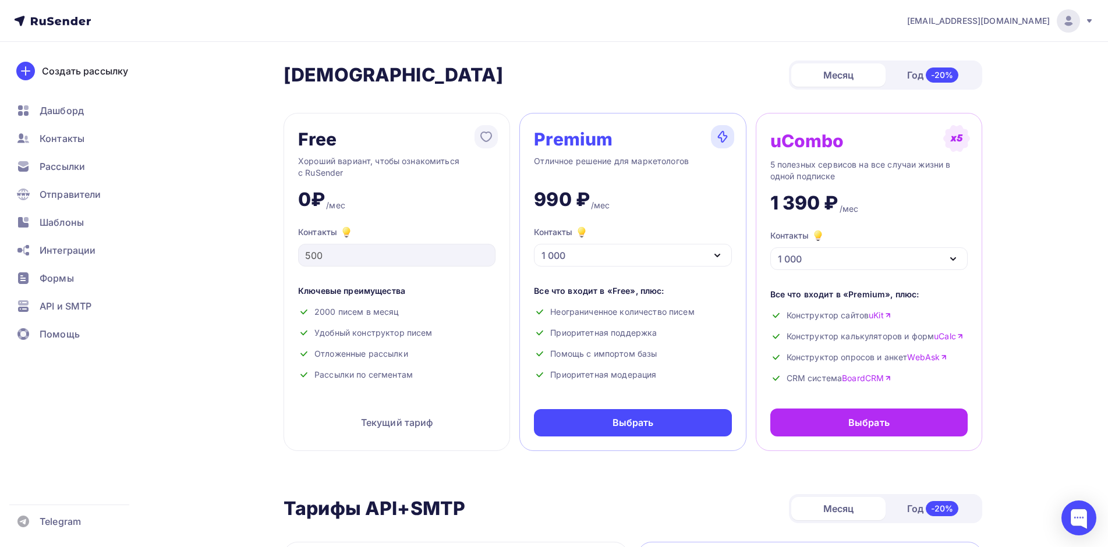
click at [723, 257] on icon "button" at bounding box center [718, 256] width 14 height 14
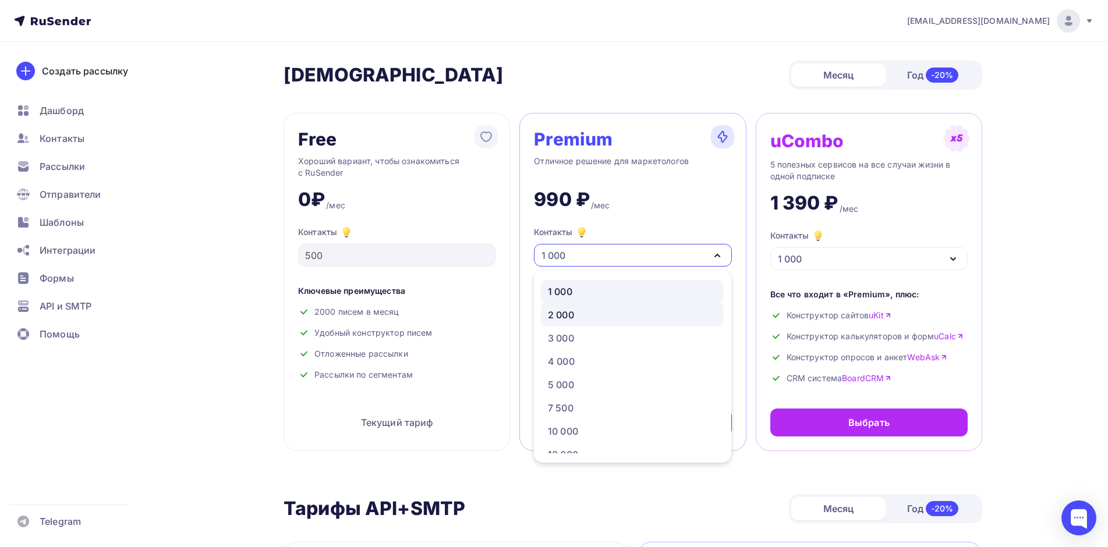
click at [689, 312] on div "2 000" at bounding box center [632, 315] width 168 height 14
